Goal: Task Accomplishment & Management: Use online tool/utility

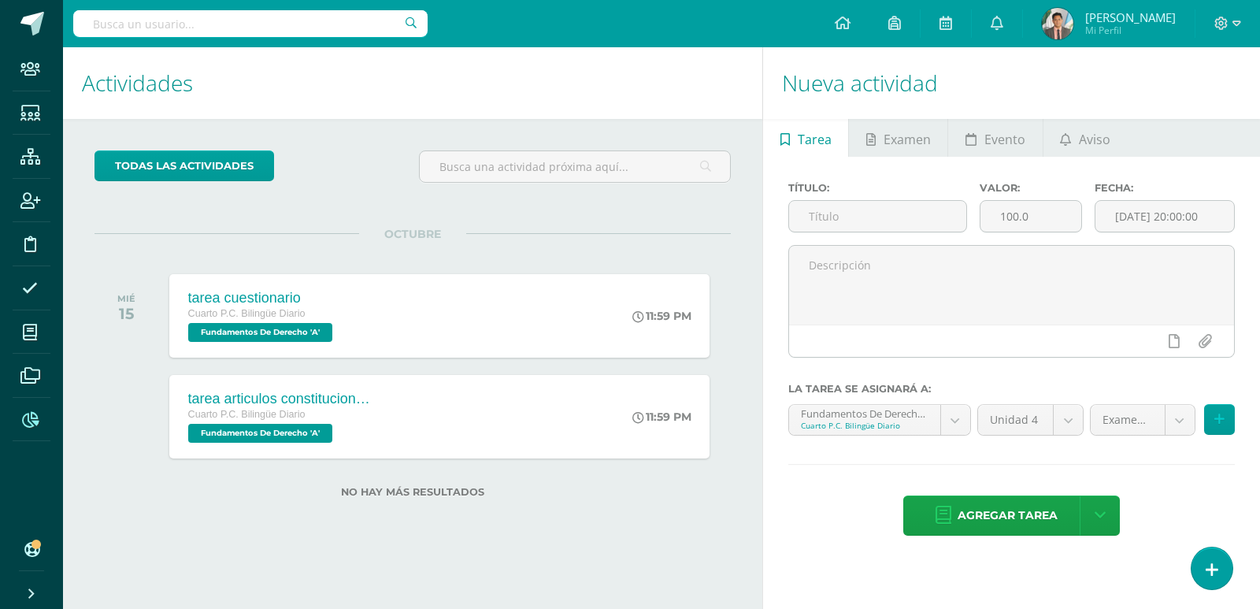
click at [41, 421] on span at bounding box center [30, 419] width 35 height 35
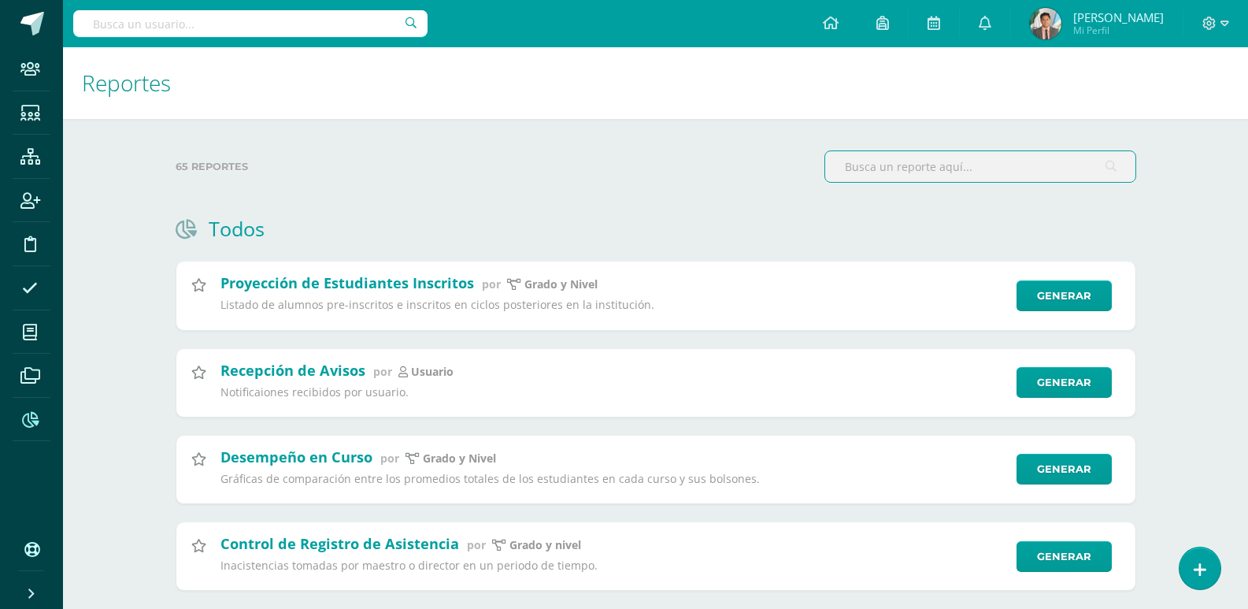
click at [888, 154] on input "text" at bounding box center [980, 166] width 310 height 31
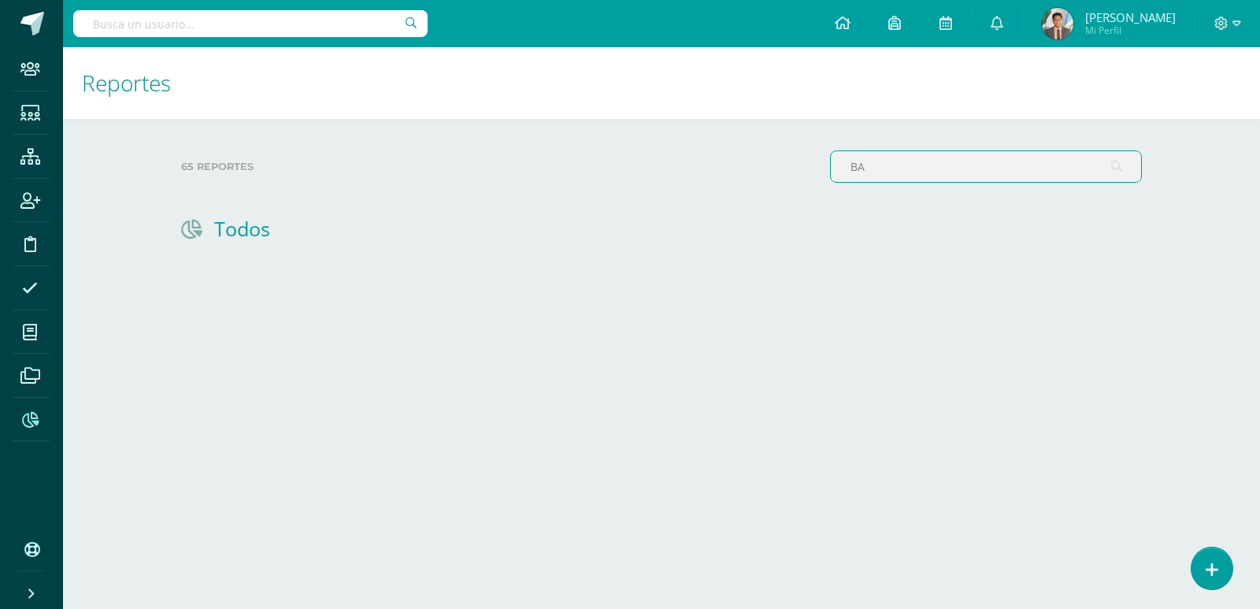
type input "B"
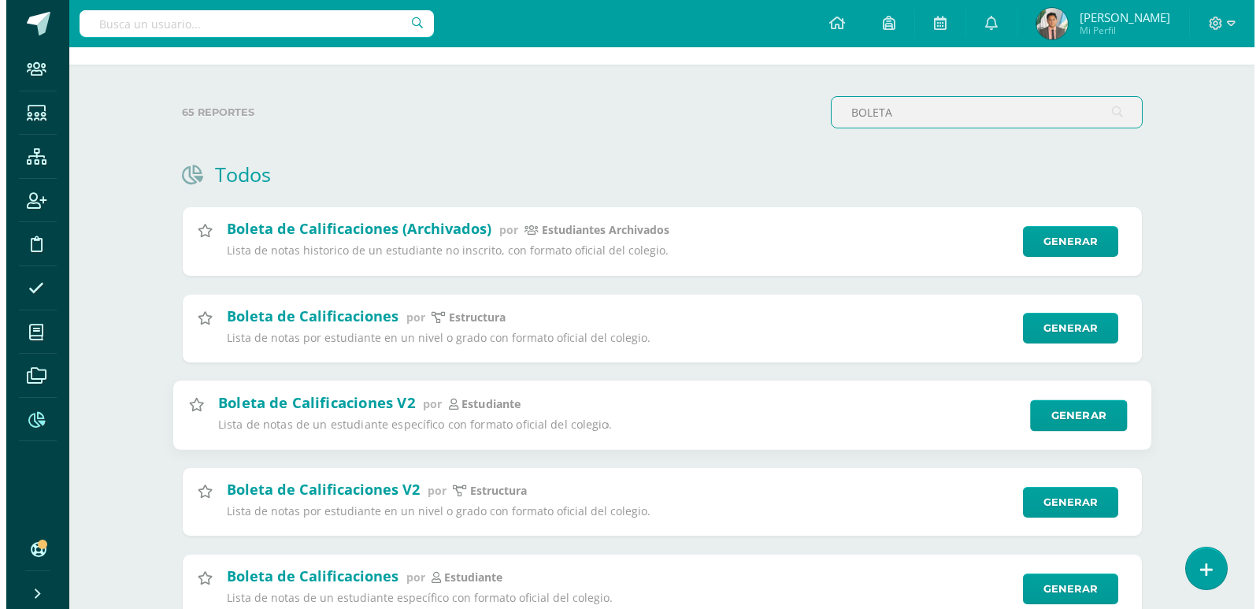
scroll to position [118, 0]
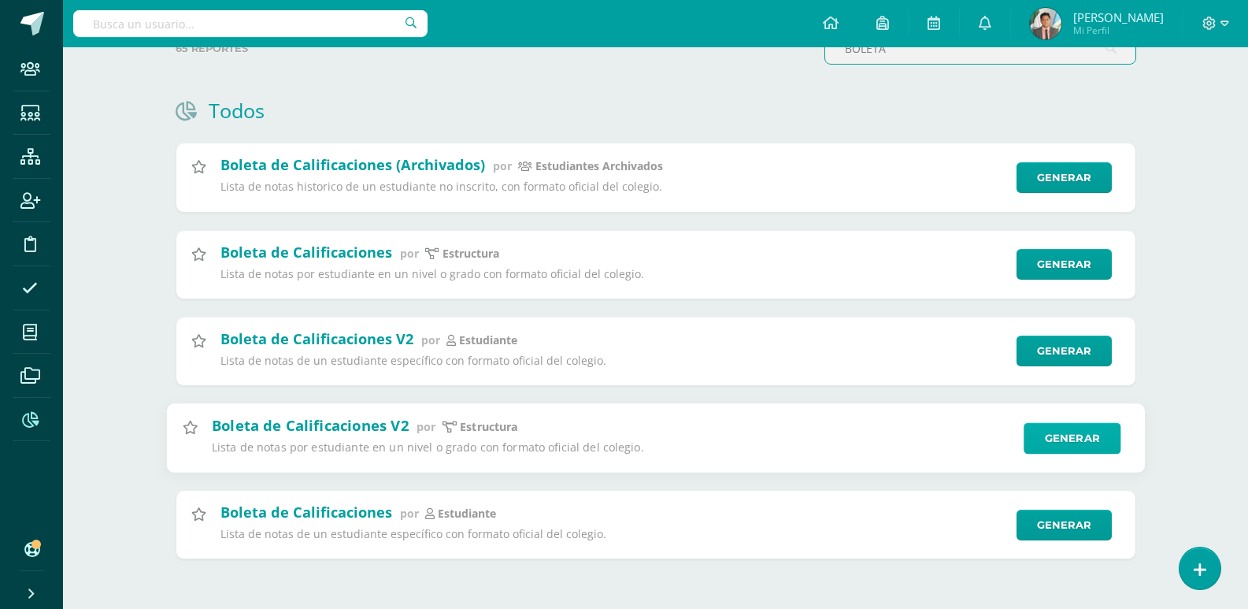
type input "BOLETA"
click at [1055, 430] on link "Generar" at bounding box center [1072, 438] width 97 height 32
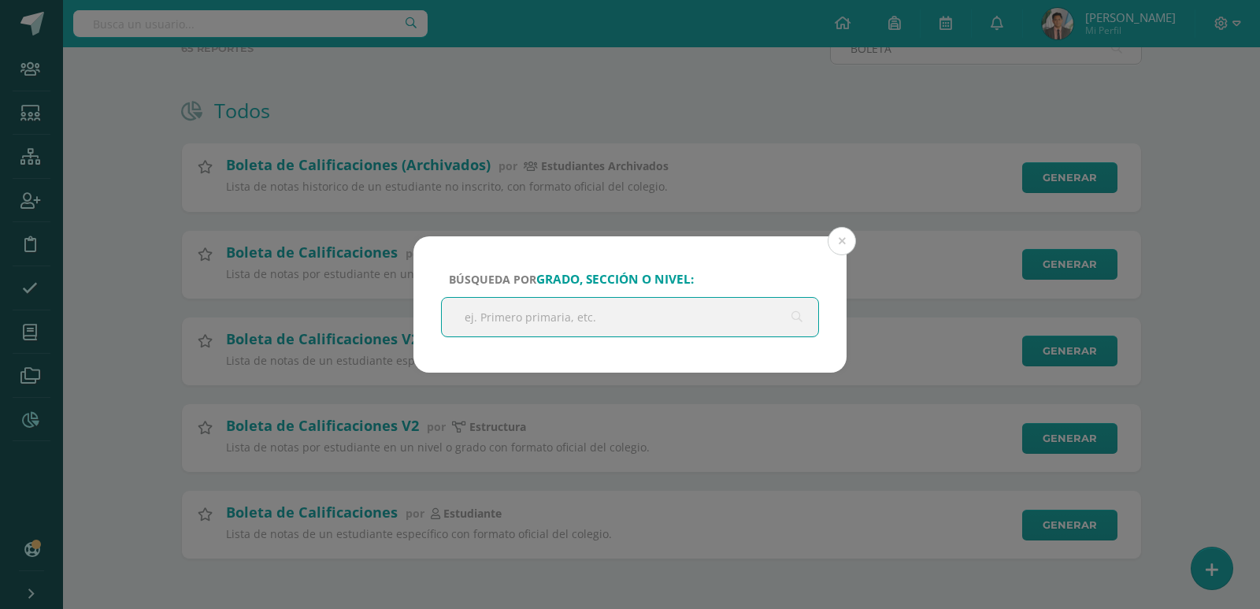
click at [673, 317] on input "text" at bounding box center [630, 317] width 376 height 39
type input "B"
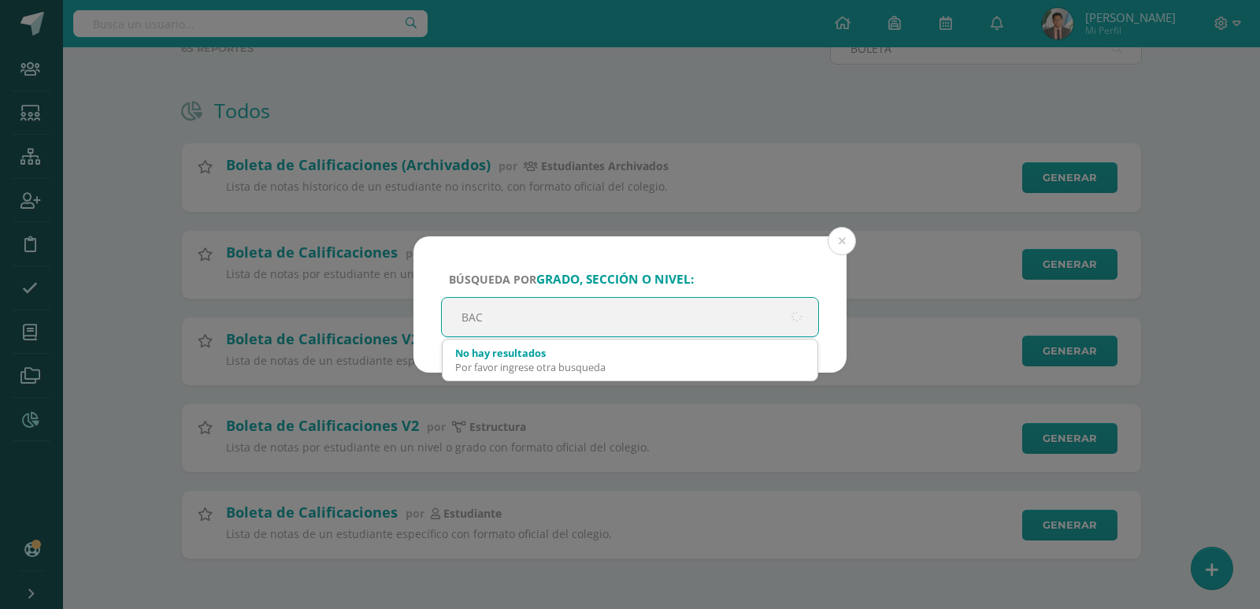
type input "BACO"
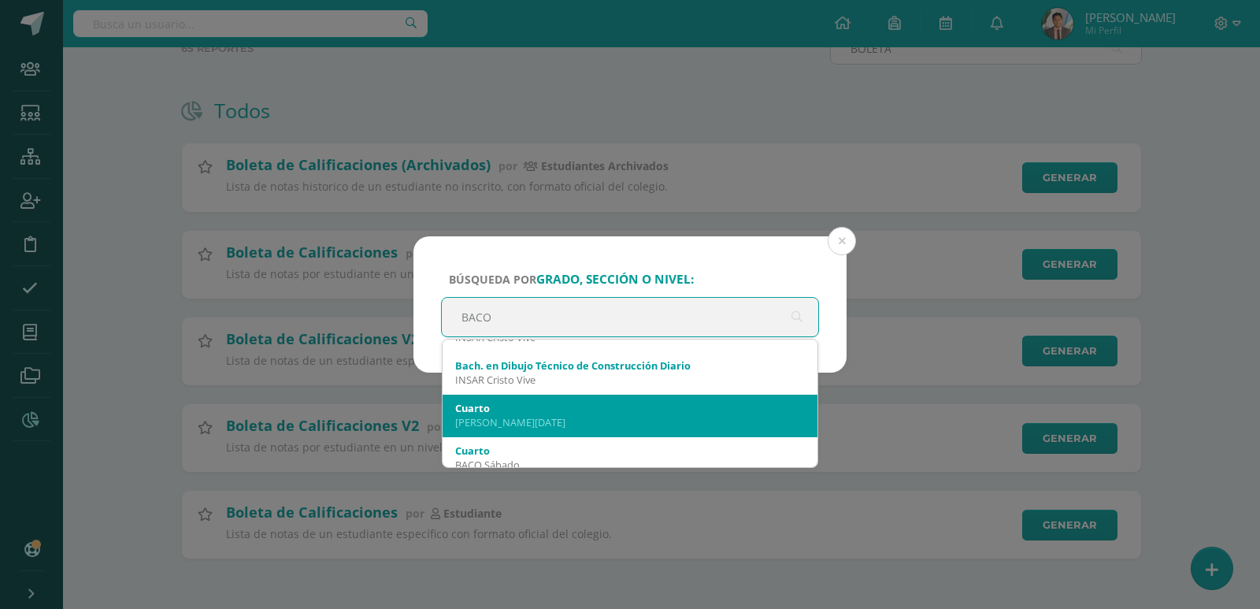
scroll to position [236, 0]
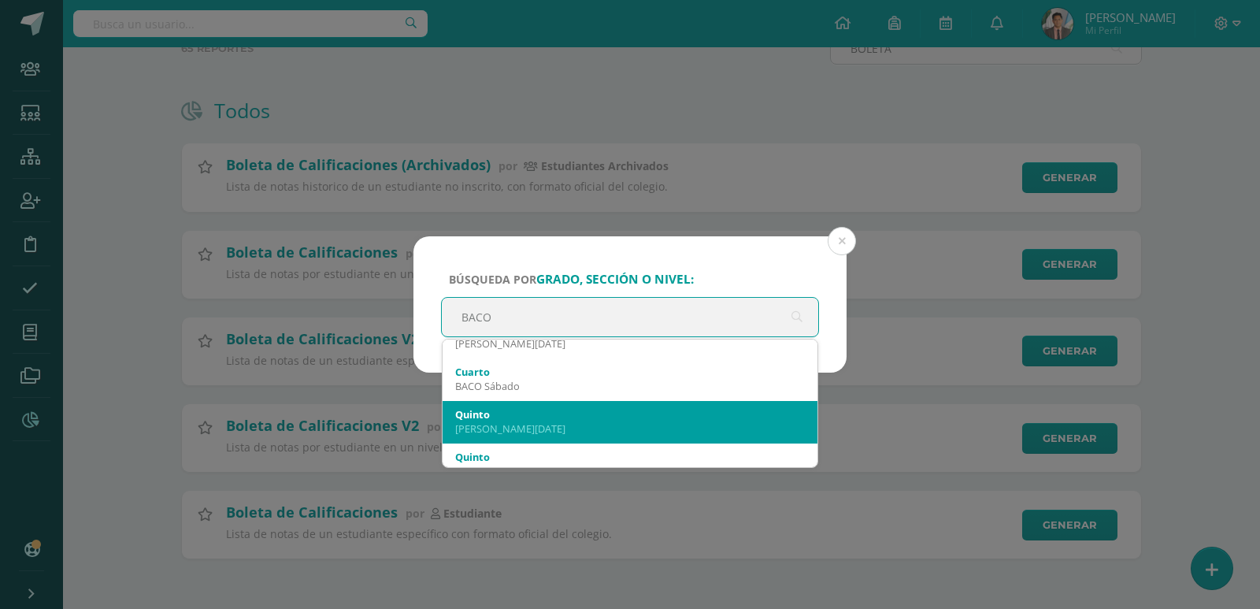
click at [558, 416] on div "Quinto" at bounding box center [630, 414] width 350 height 14
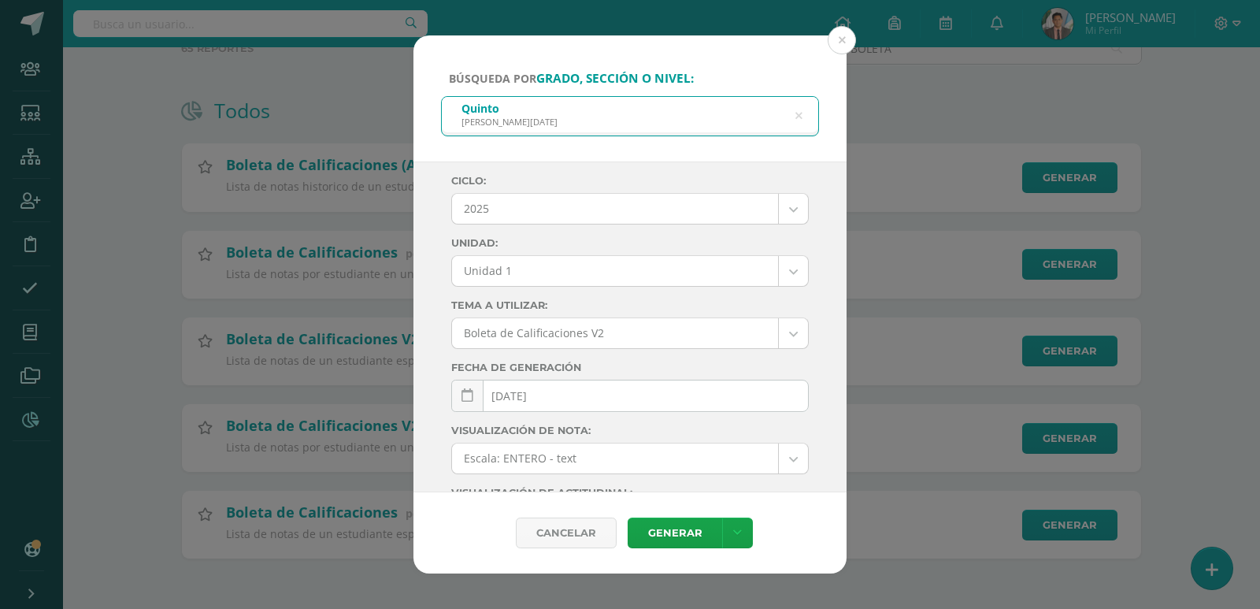
click at [569, 278] on body "Búsqueda por grado, sección o nivel: [PERSON_NAME] [DATE][PERSON_NAME] Ciclo: 2…" at bounding box center [630, 245] width 1260 height 727
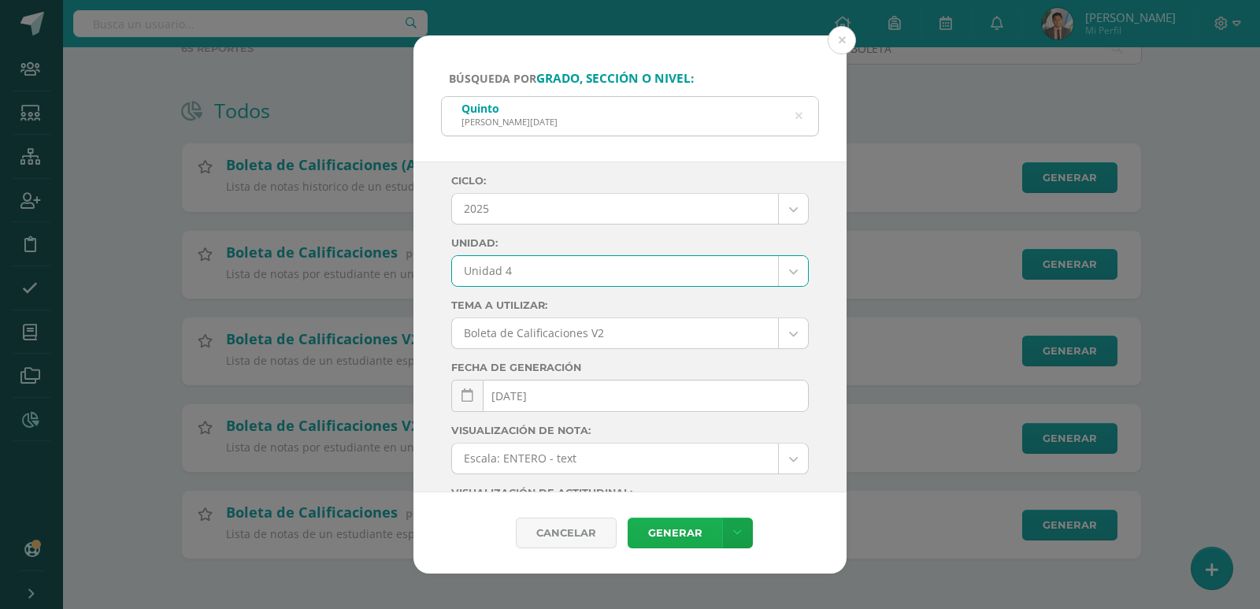
click at [661, 523] on link "Generar" at bounding box center [675, 532] width 95 height 31
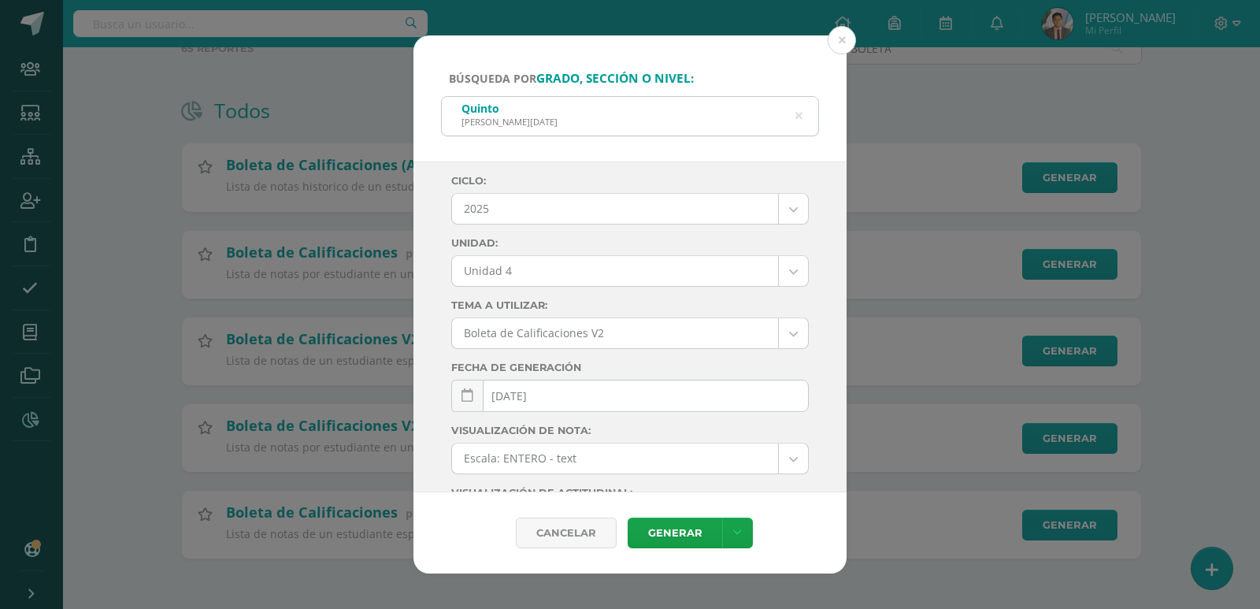
click at [629, 282] on body "Búsqueda por grado, sección o nivel: [PERSON_NAME] [DATE][PERSON_NAME] Ciclo: 2…" at bounding box center [630, 245] width 1260 height 727
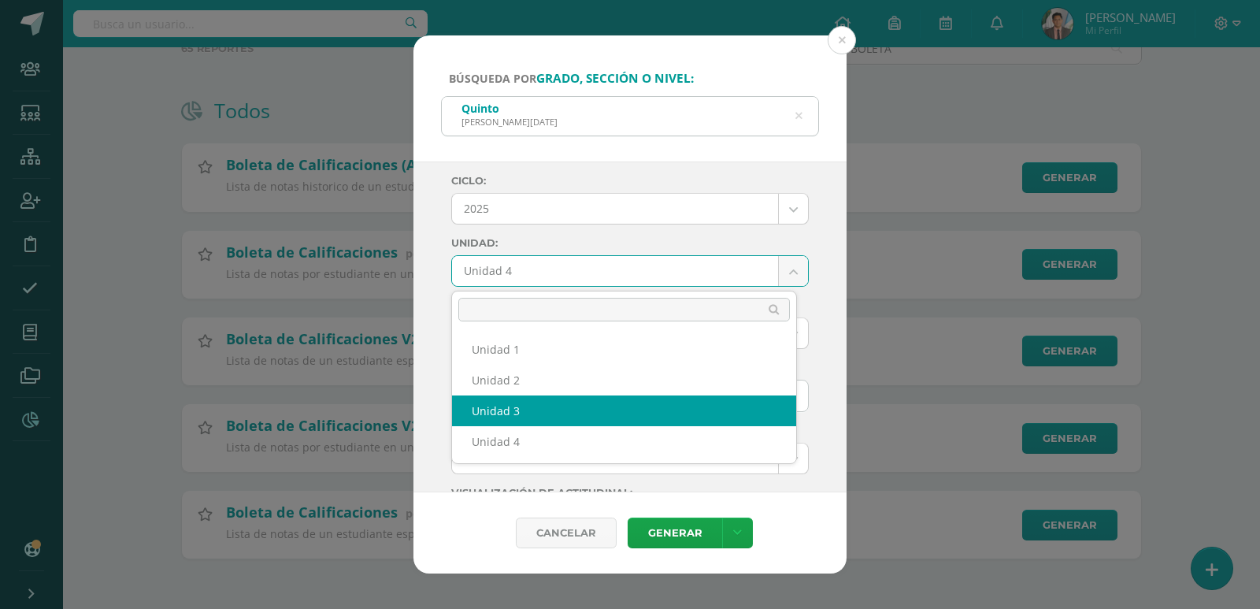
select select "Unidad 3"
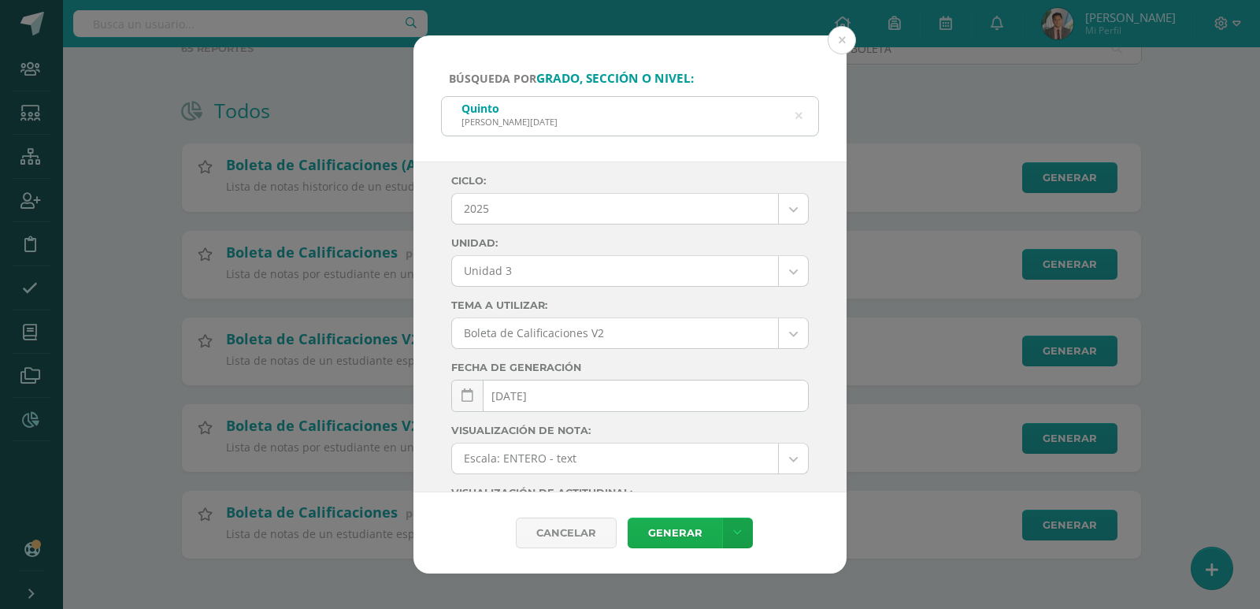
click at [654, 521] on link "Generar" at bounding box center [675, 532] width 95 height 31
